Goal: Task Accomplishment & Management: Manage account settings

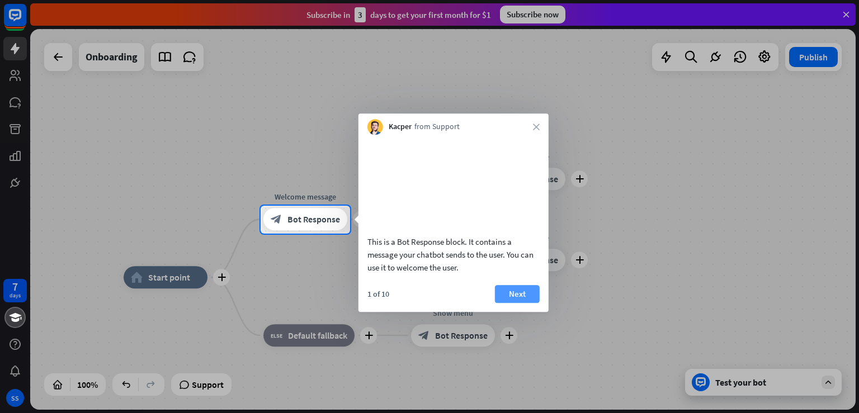
click at [509, 303] on button "Next" at bounding box center [517, 294] width 45 height 18
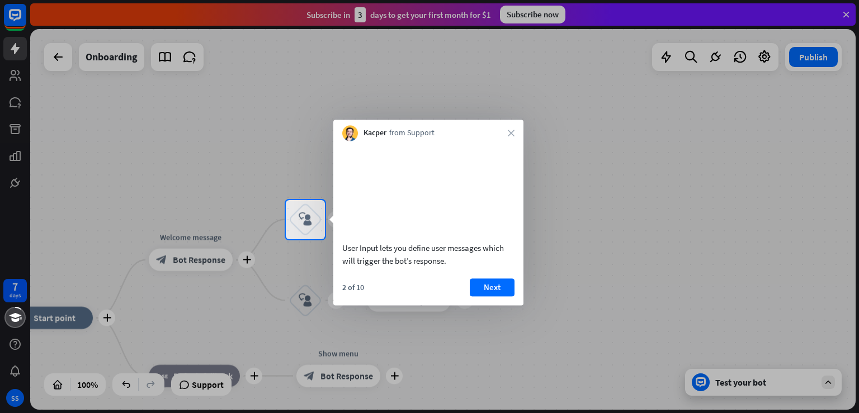
click at [233, 264] on div at bounding box center [429, 326] width 859 height 175
click at [481, 297] on button "Next" at bounding box center [492, 288] width 45 height 18
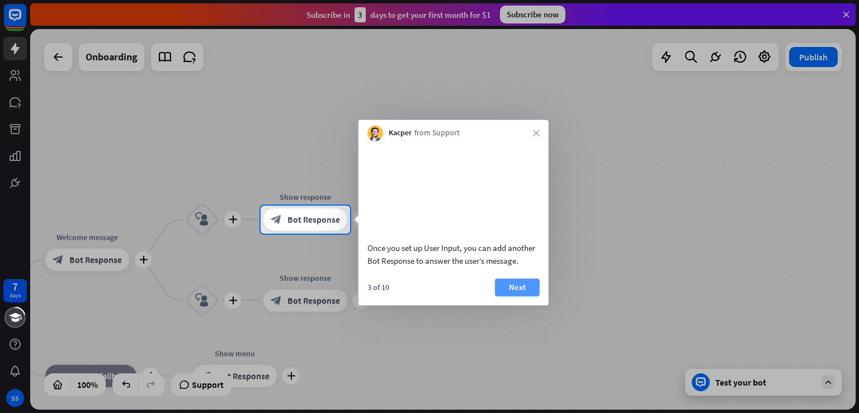
click at [506, 297] on button "Next" at bounding box center [517, 288] width 45 height 18
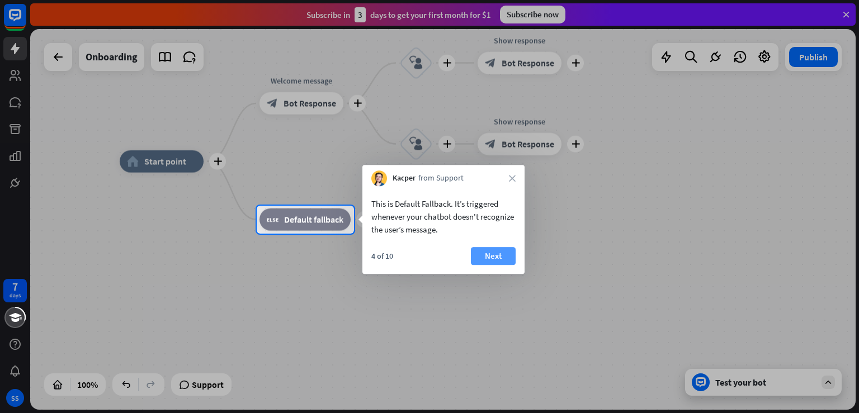
click at [500, 261] on button "Next" at bounding box center [493, 256] width 45 height 18
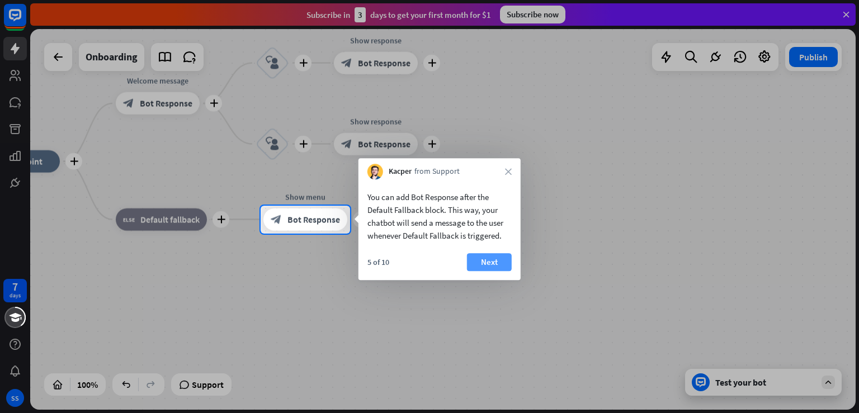
click at [500, 261] on button "Next" at bounding box center [489, 262] width 45 height 18
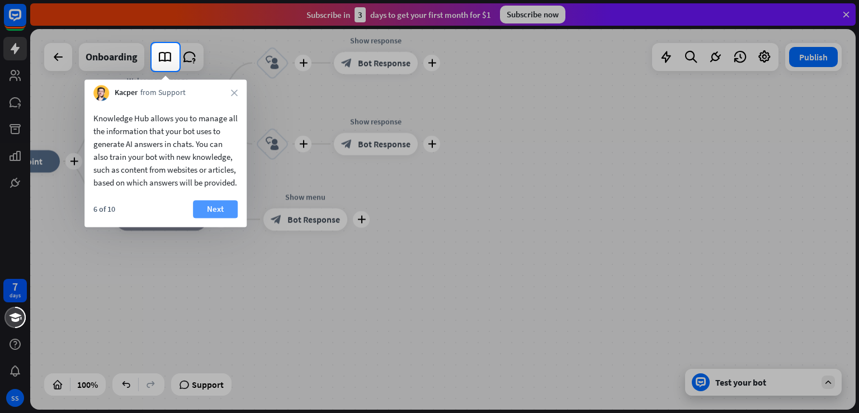
click at [224, 218] on button "Next" at bounding box center [215, 209] width 45 height 18
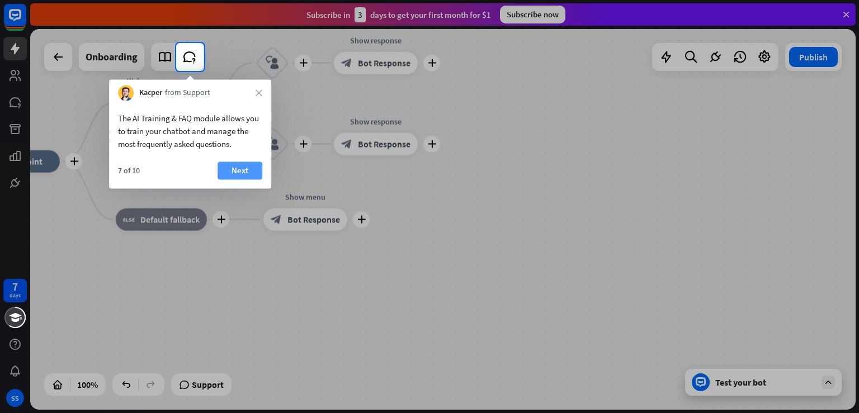
click at [245, 171] on button "Next" at bounding box center [240, 171] width 45 height 18
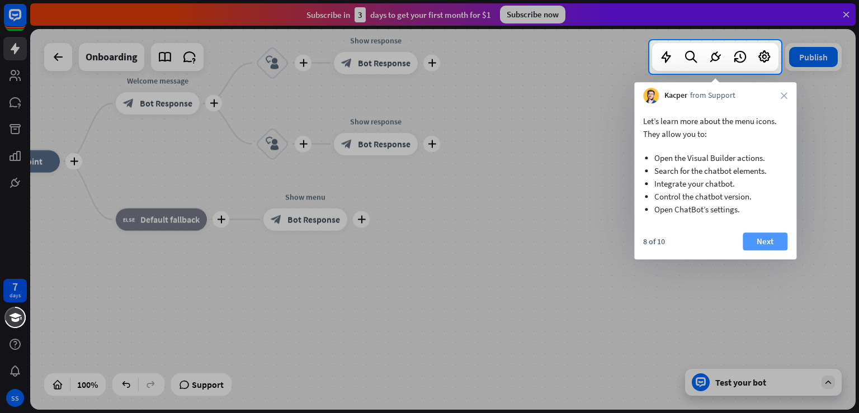
click at [757, 240] on button "Next" at bounding box center [765, 242] width 45 height 18
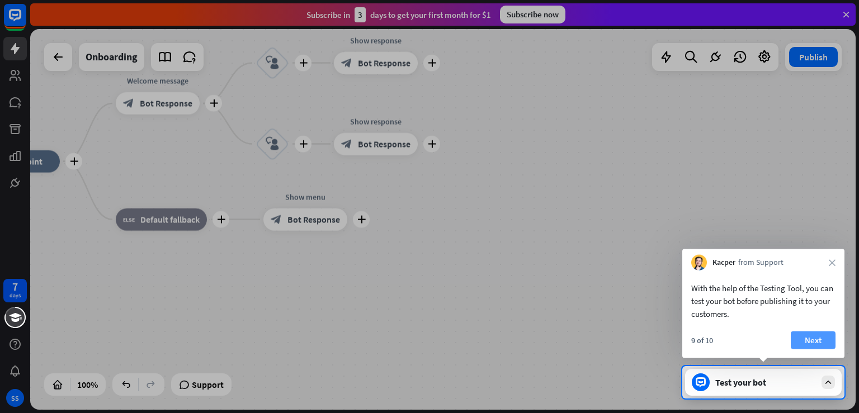
click at [814, 336] on button "Next" at bounding box center [813, 341] width 45 height 18
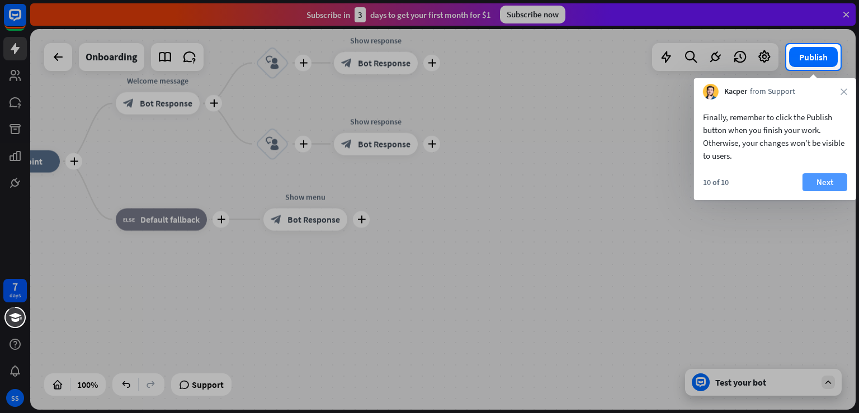
click at [823, 177] on button "Next" at bounding box center [825, 182] width 45 height 18
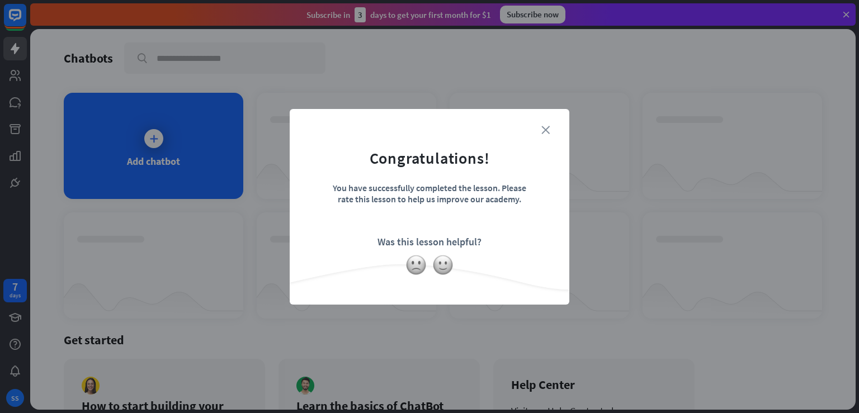
click at [544, 128] on icon "close" at bounding box center [546, 130] width 8 height 8
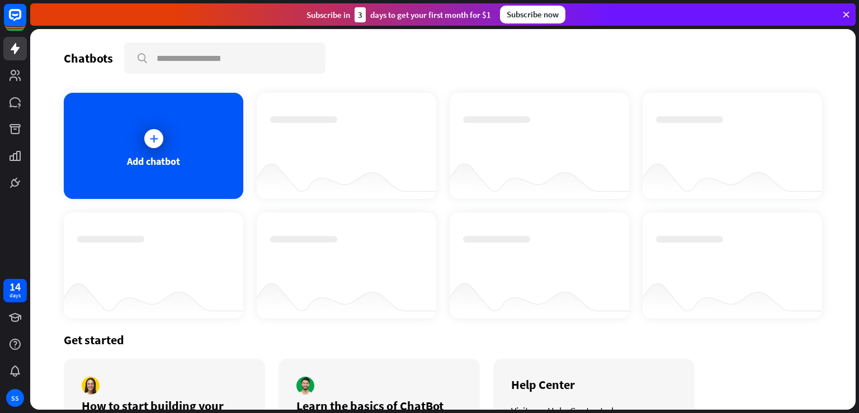
click at [535, 15] on div "Subscribe now" at bounding box center [532, 15] width 65 height 18
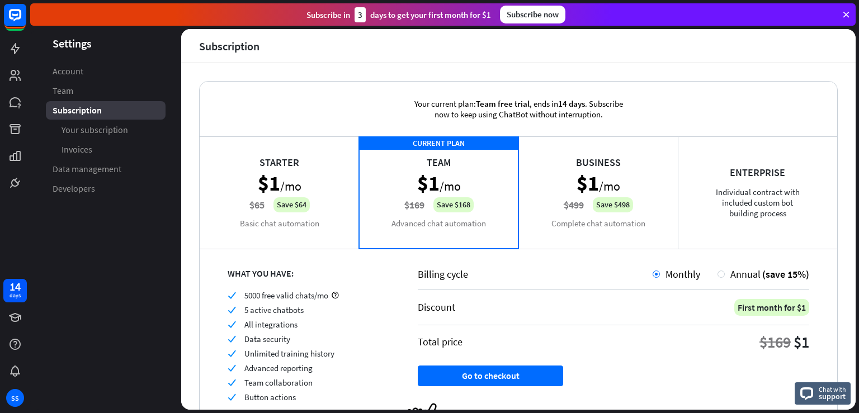
click at [611, 165] on div "Business $1 /mo $499 Save $498 Complete chat automation" at bounding box center [598, 193] width 159 height 112
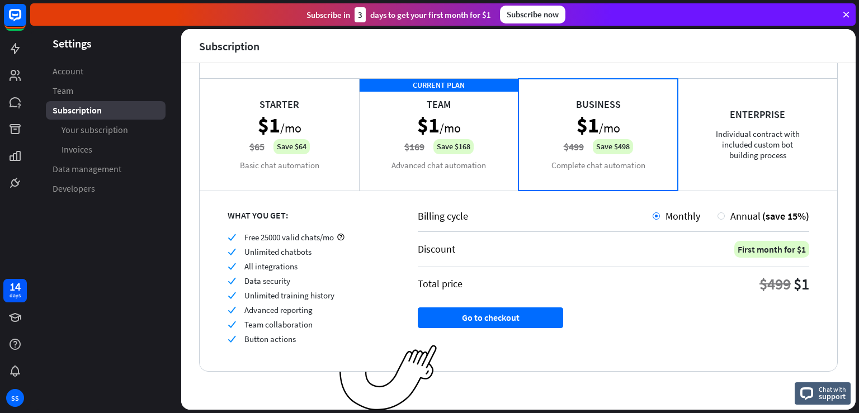
scroll to position [58, 0]
click at [500, 146] on div "CURRENT PLAN Team $1 /mo $169 Save $168 Advanced chat automation" at bounding box center [438, 134] width 159 height 112
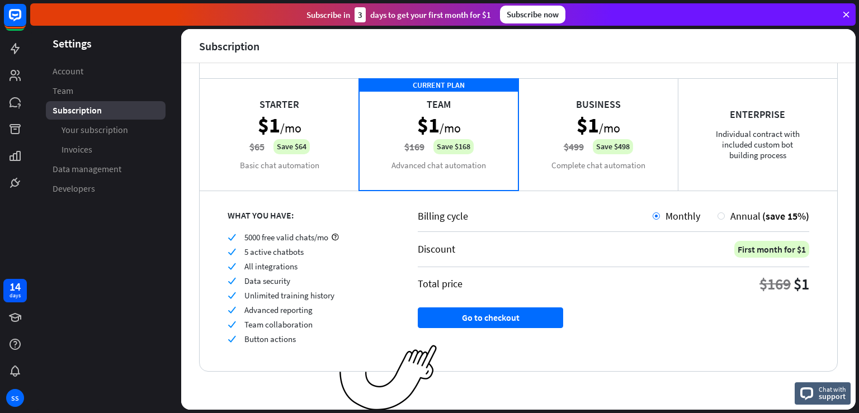
click at [311, 136] on div "Starter $1 /mo $65 Save $64 Basic chat automation" at bounding box center [279, 134] width 159 height 112
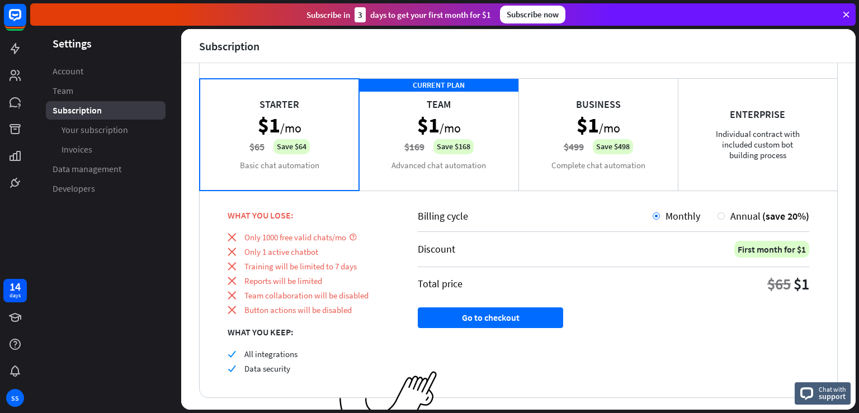
click at [425, 135] on div "CURRENT PLAN Team $1 /mo $169 Save $168 Advanced chat automation" at bounding box center [438, 134] width 159 height 112
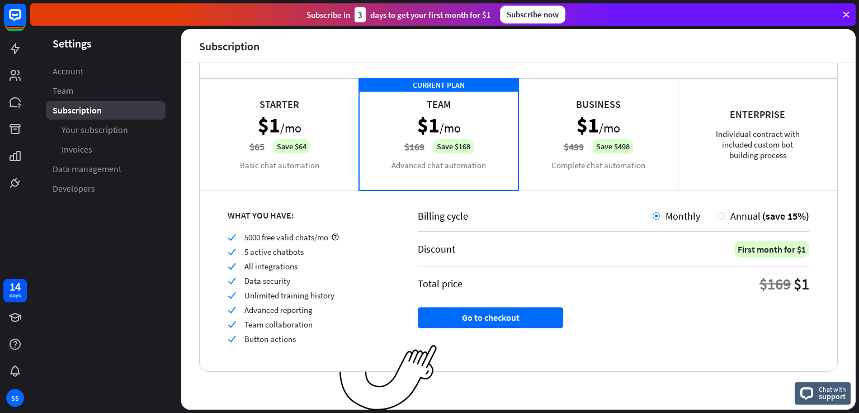
click at [576, 161] on div "Business $1 /mo $499 Save $498 Complete chat automation" at bounding box center [598, 134] width 159 height 112
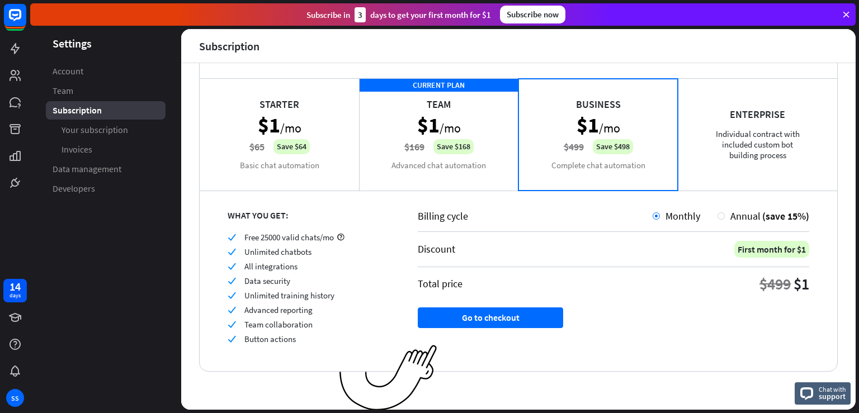
click at [685, 138] on div "Enterprise Individual contract with included custom bot building process" at bounding box center [757, 134] width 159 height 112
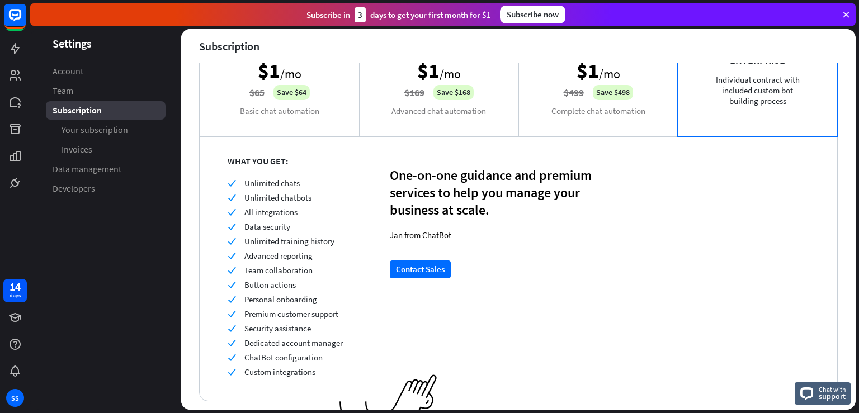
scroll to position [143, 0]
